Goal: Task Accomplishment & Management: Manage account settings

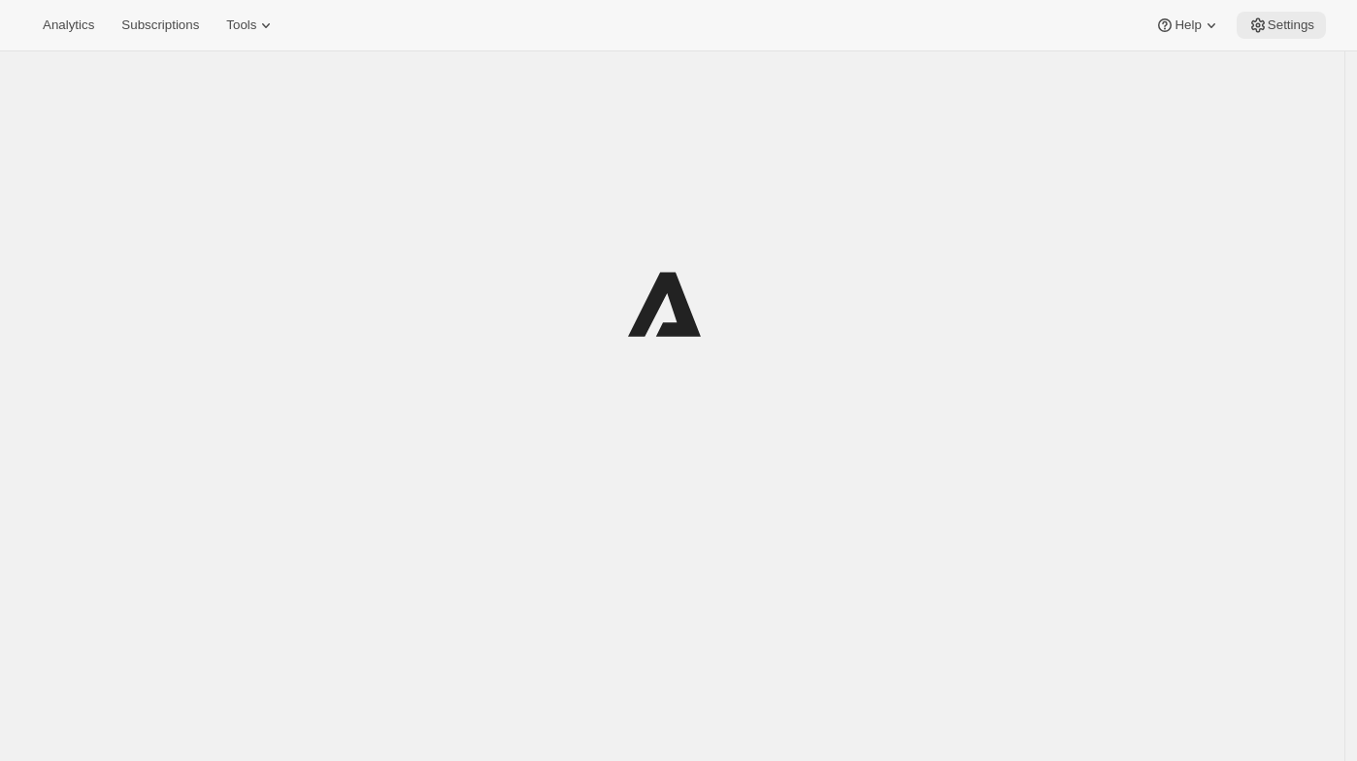
click at [1290, 30] on span "Settings" at bounding box center [1291, 25] width 47 height 16
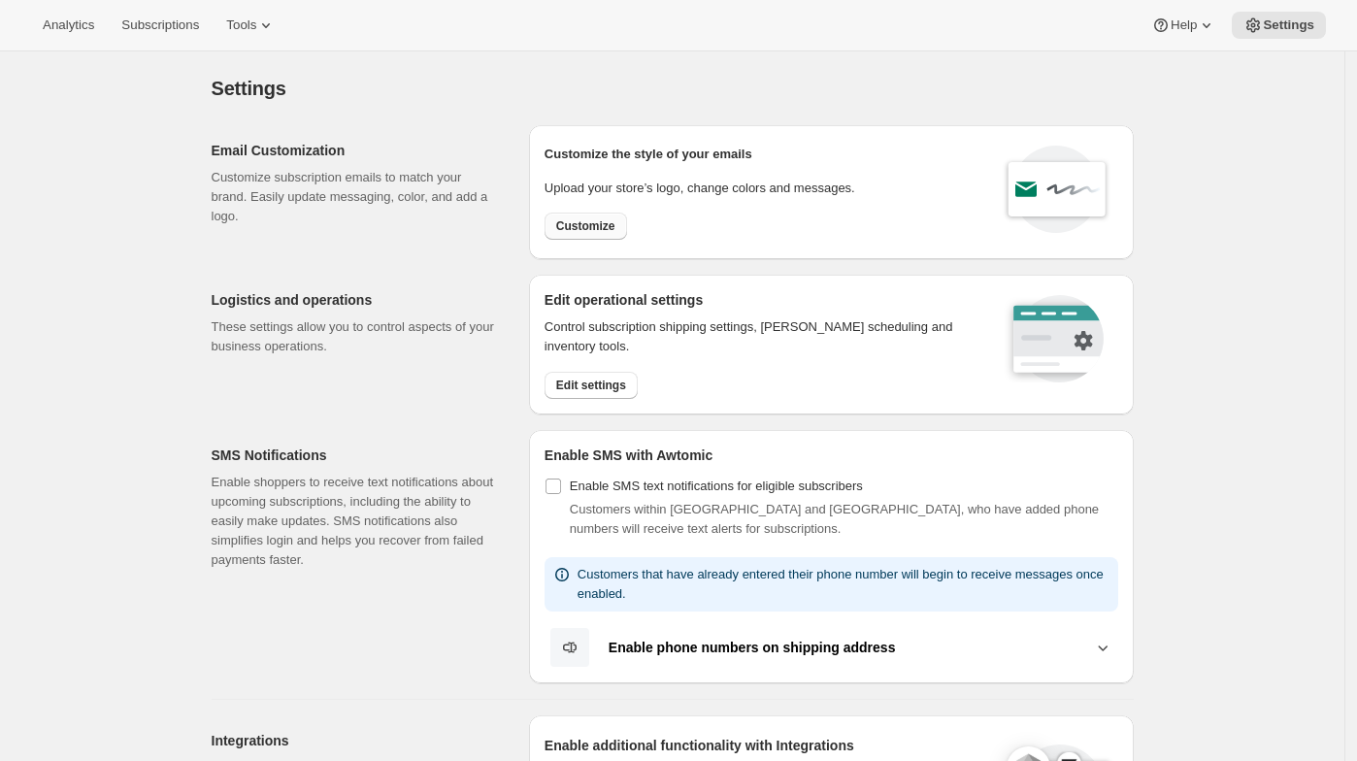
click at [556, 227] on button "Customize" at bounding box center [586, 226] width 83 height 27
select select "subscriptionMessage"
select select "5"
select select "15"
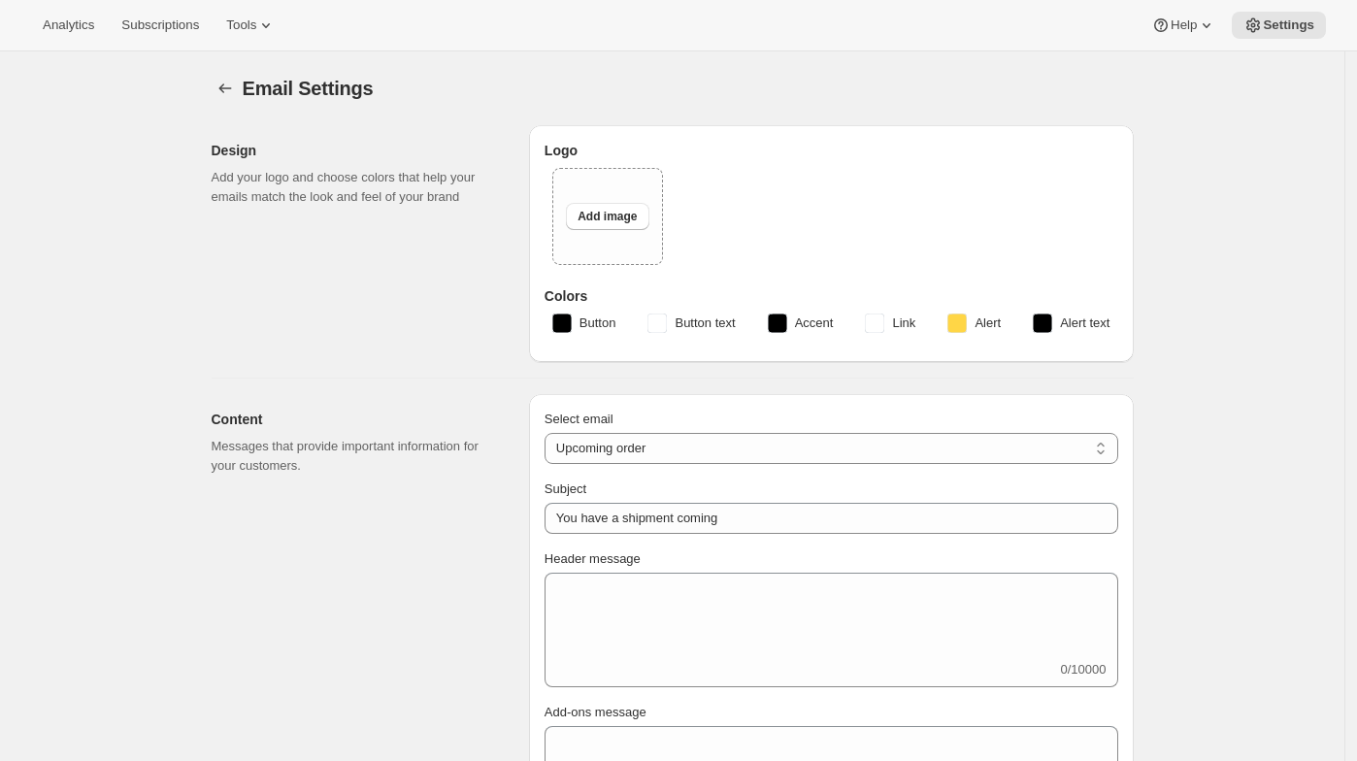
type input "[PERSON_NAME]"
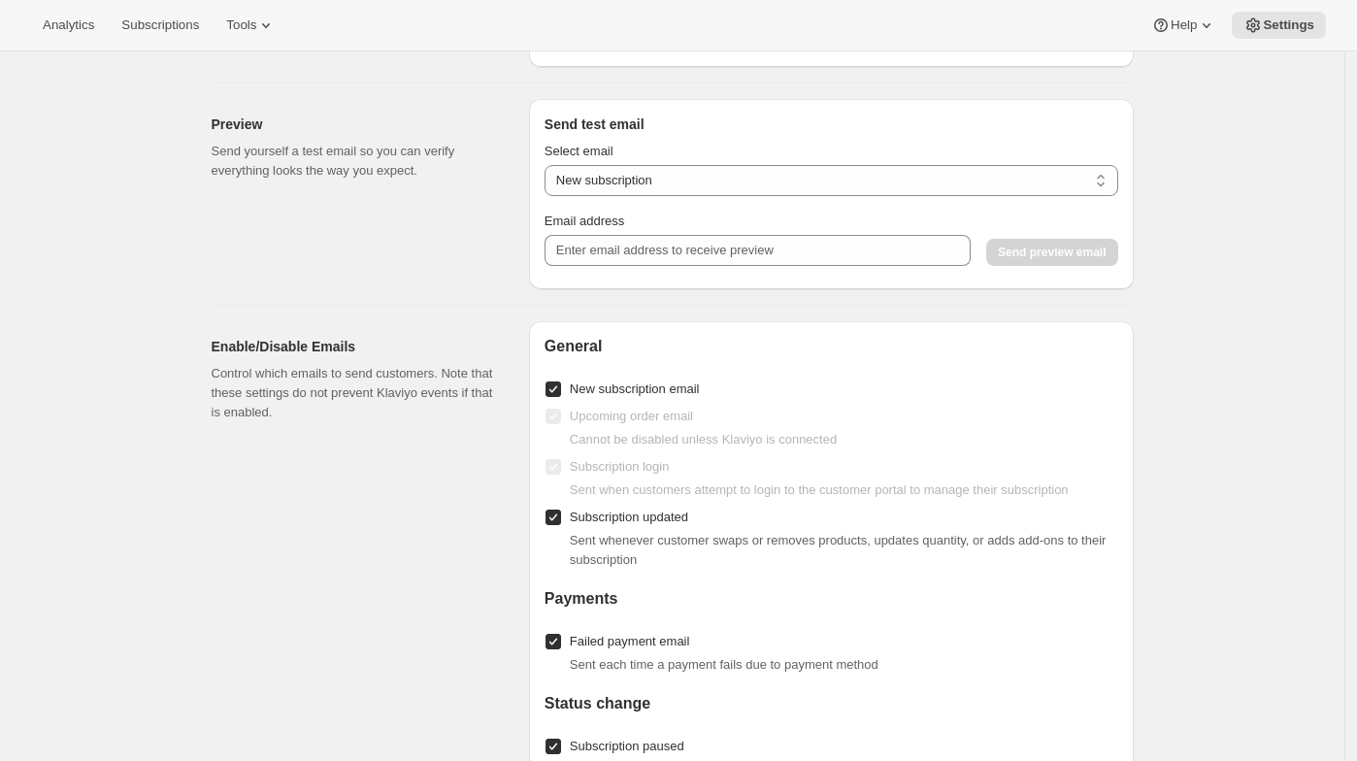
scroll to position [1926, 0]
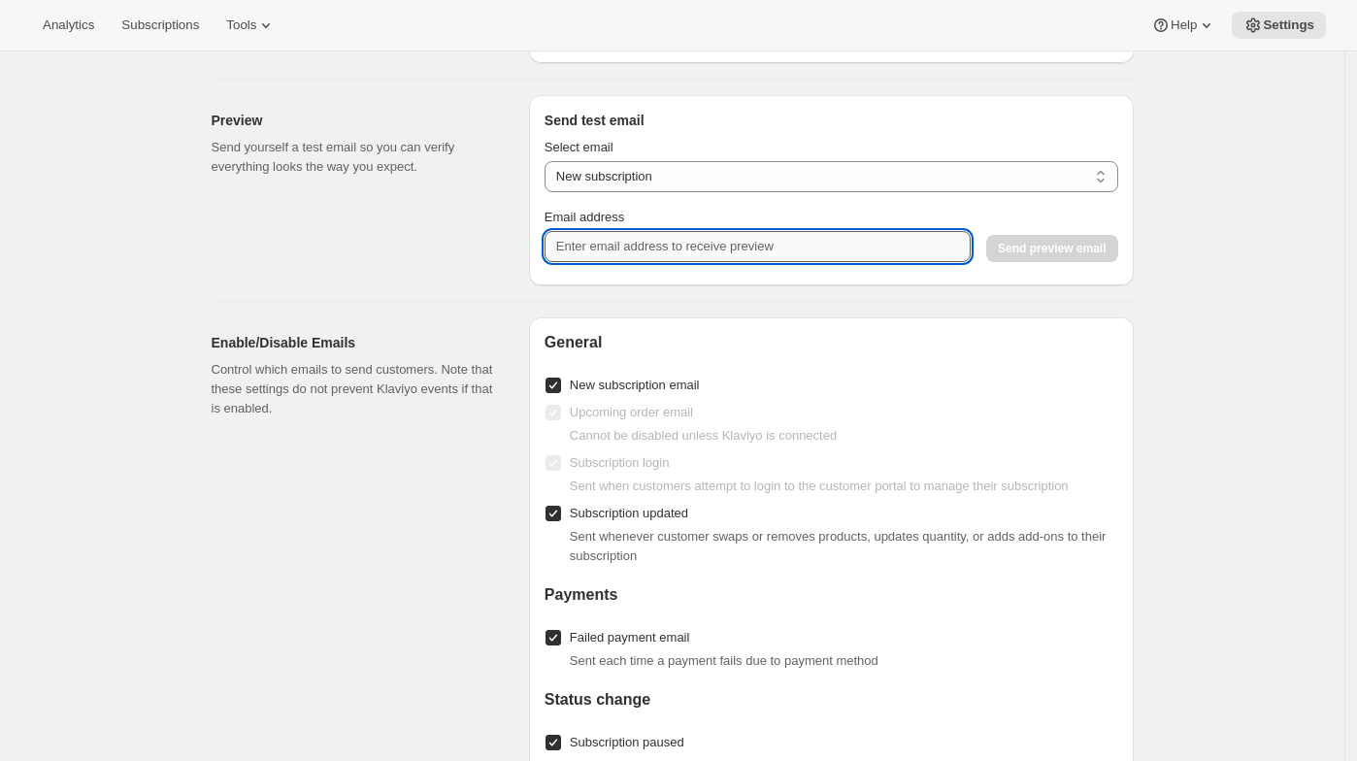
click at [570, 261] on input "Email address" at bounding box center [758, 246] width 426 height 31
click at [768, 192] on select "New subscription Upcoming order Payment failure Delayed subscription Updated su…" at bounding box center [832, 176] width 574 height 31
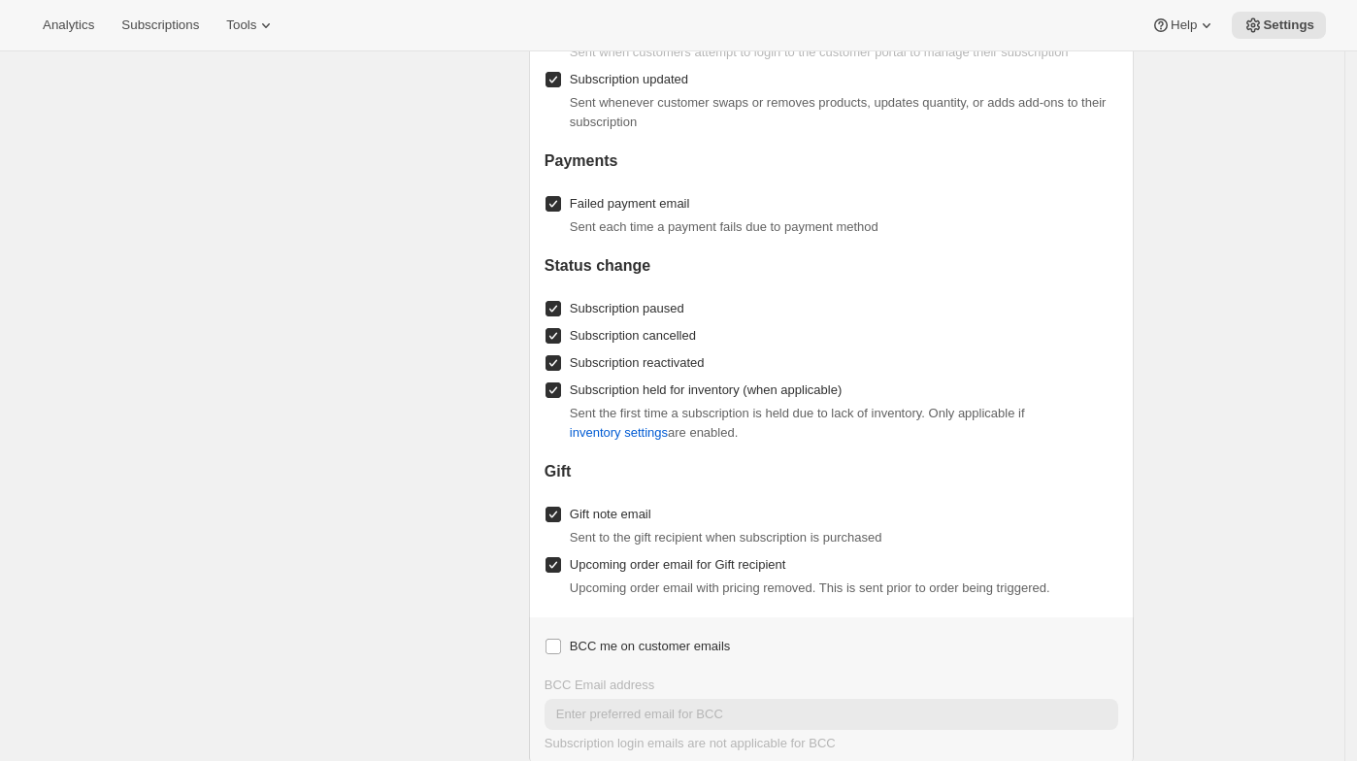
scroll to position [2440, 0]
